Goal: Information Seeking & Learning: Learn about a topic

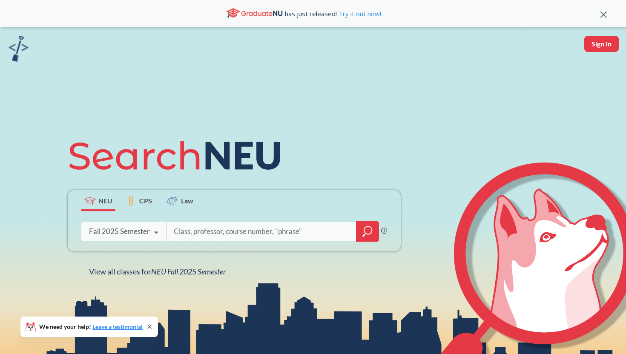
click at [172, 229] on div at bounding box center [272, 232] width 213 height 20
click at [203, 229] on input "search" at bounding box center [261, 232] width 177 height 18
type input "cs 6620"
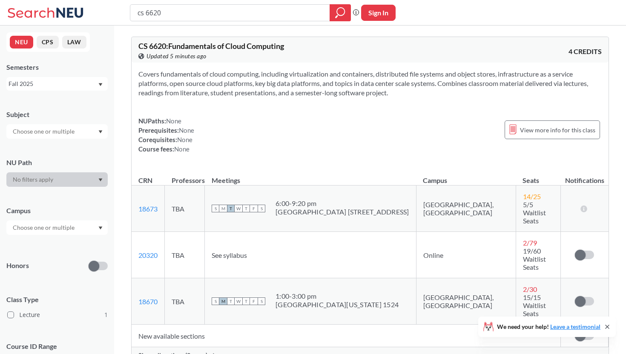
click at [188, 352] on span "Show all sections (3 more)" at bounding box center [172, 356] width 69 height 8
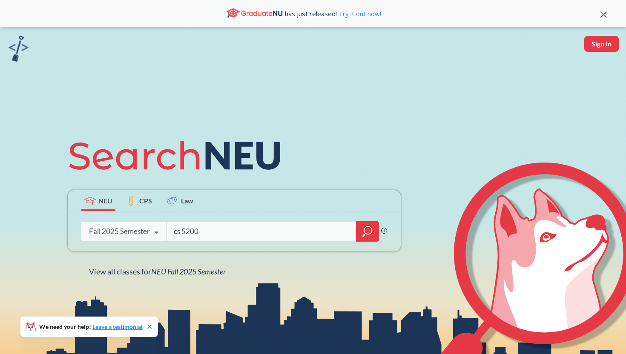
type input "cs 5200"
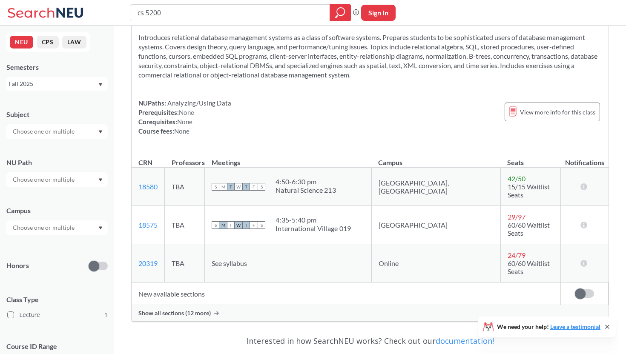
scroll to position [45, 0]
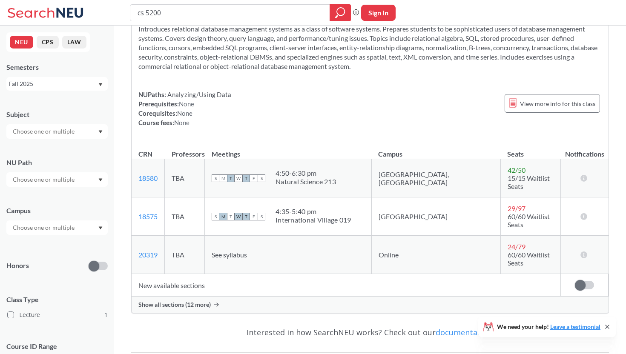
click at [181, 301] on span "Show all sections (12 more)" at bounding box center [174, 305] width 72 height 8
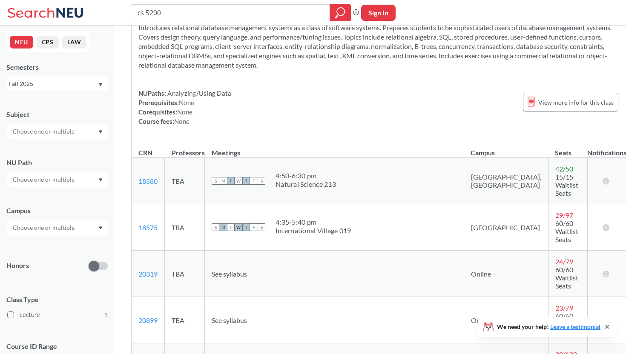
scroll to position [0, 0]
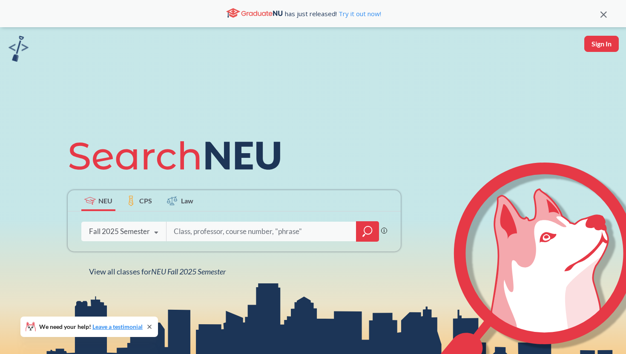
click at [244, 237] on input "search" at bounding box center [261, 232] width 177 height 18
type input "music everyday"
